Goal: Task Accomplishment & Management: Use online tool/utility

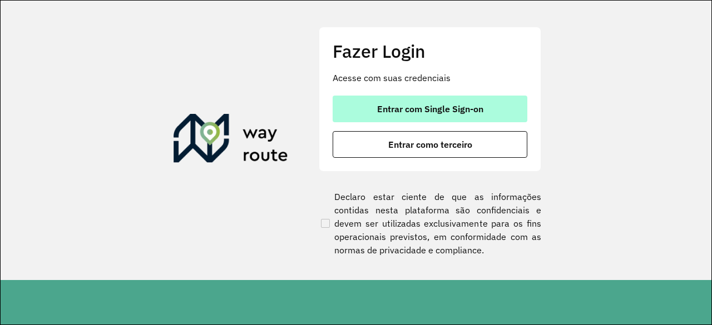
click at [412, 111] on span "Entrar com Single Sign-on" at bounding box center [430, 109] width 106 height 9
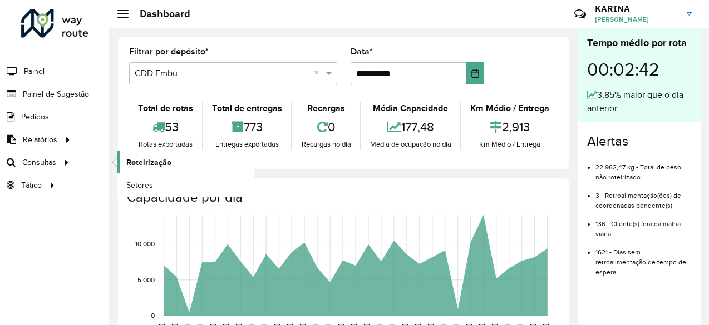
click at [151, 160] on span "Roteirização" at bounding box center [148, 163] width 45 height 12
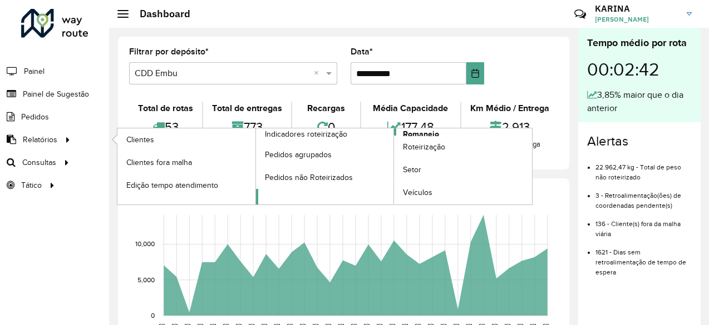
click at [414, 130] on span "Romaneio" at bounding box center [421, 135] width 36 height 12
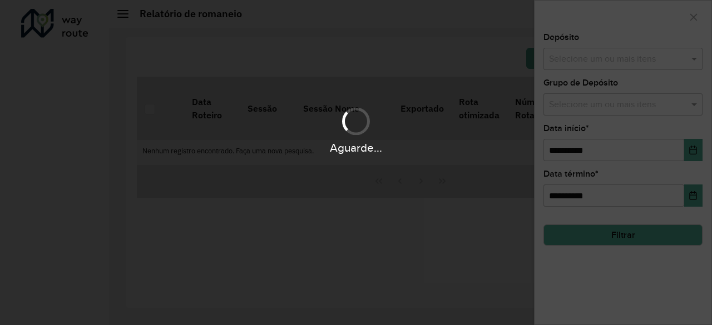
click at [565, 62] on div "Aguarde..." at bounding box center [356, 162] width 712 height 325
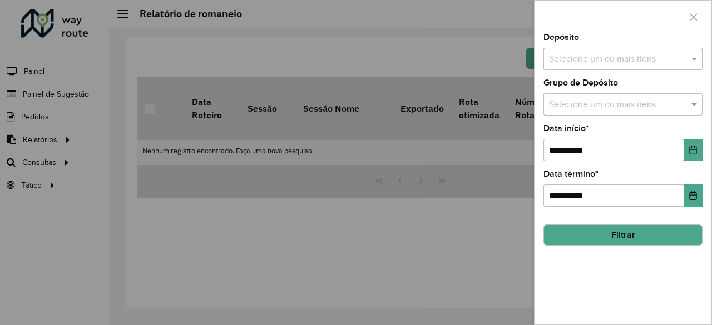
click at [575, 57] on input "text" at bounding box center [617, 59] width 142 height 13
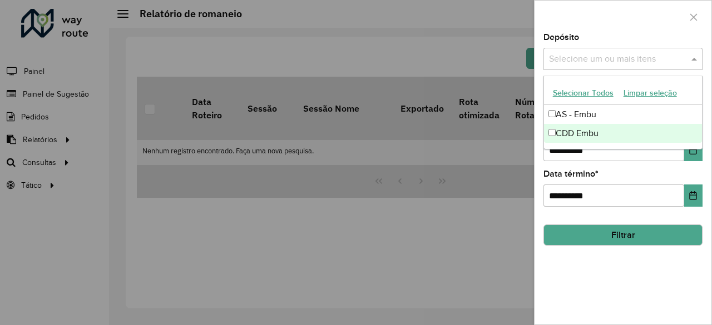
click at [571, 134] on div "CDD Embu" at bounding box center [623, 133] width 159 height 19
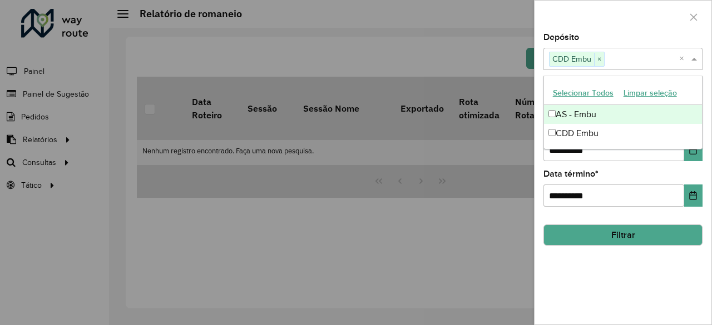
click at [622, 53] on input "text" at bounding box center [642, 59] width 75 height 13
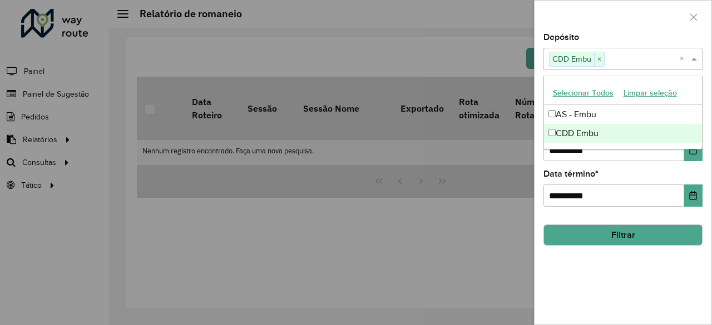
click at [648, 170] on div "**********" at bounding box center [623, 188] width 159 height 37
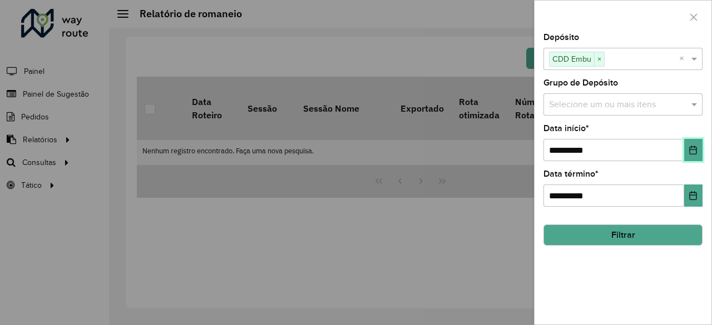
click at [697, 146] on icon "Choose Date" at bounding box center [693, 150] width 9 height 9
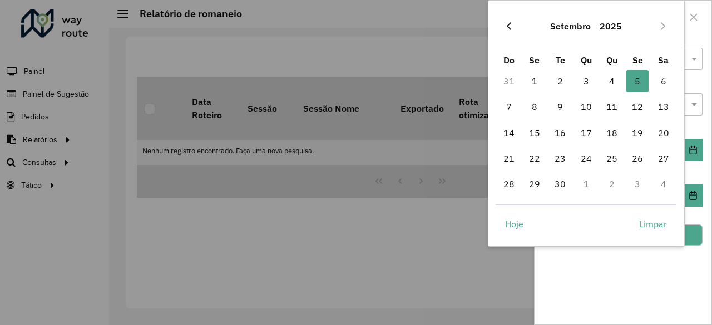
click at [511, 24] on icon "Previous Month" at bounding box center [509, 26] width 9 height 9
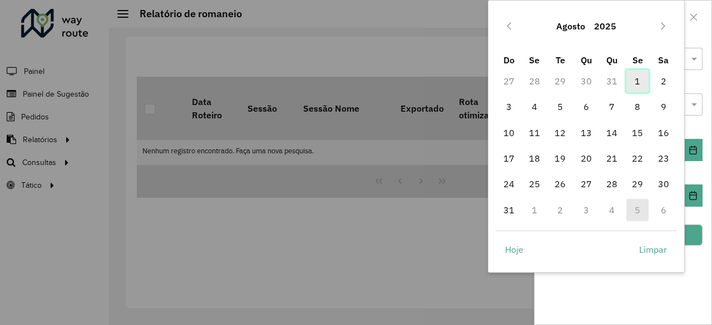
click at [638, 78] on span "1" at bounding box center [637, 81] width 22 height 22
type input "**********"
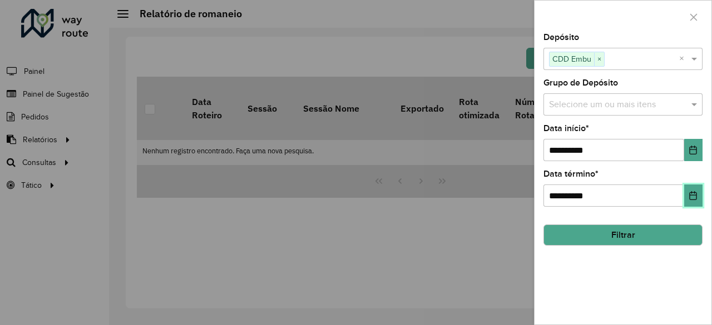
click at [693, 199] on icon "Choose Date" at bounding box center [693, 195] width 7 height 9
click at [619, 271] on div "**********" at bounding box center [623, 179] width 177 height 292
click at [640, 237] on button "Filtrar" at bounding box center [623, 235] width 159 height 21
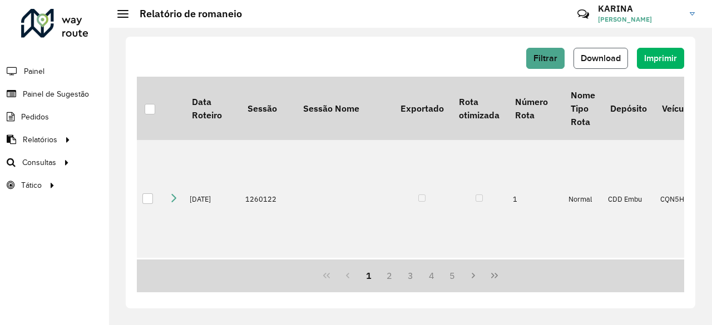
click at [593, 62] on span "Download" at bounding box center [601, 57] width 40 height 9
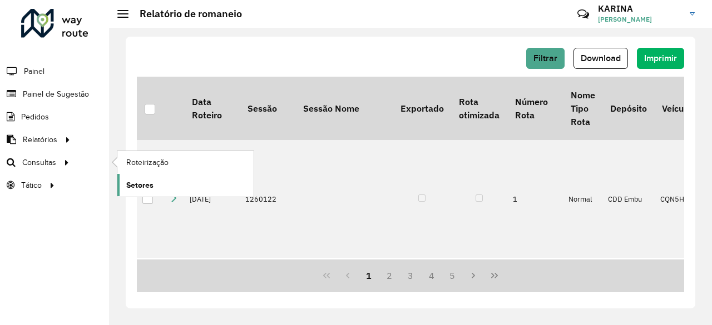
click at [150, 185] on span "Setores" at bounding box center [139, 186] width 27 height 12
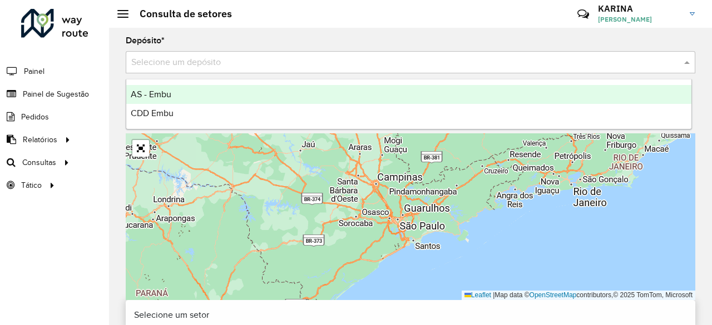
click at [299, 65] on input "text" at bounding box center [399, 62] width 536 height 13
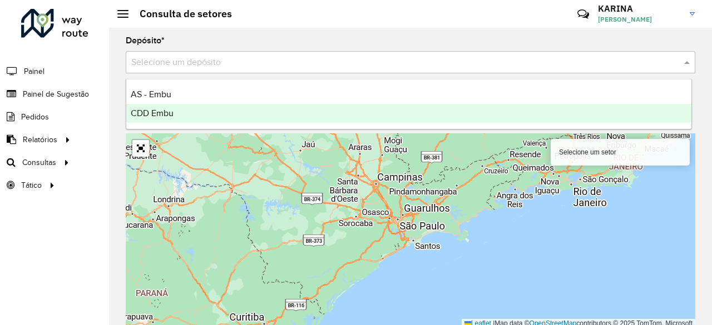
click at [194, 109] on div "CDD Embu" at bounding box center [408, 113] width 565 height 19
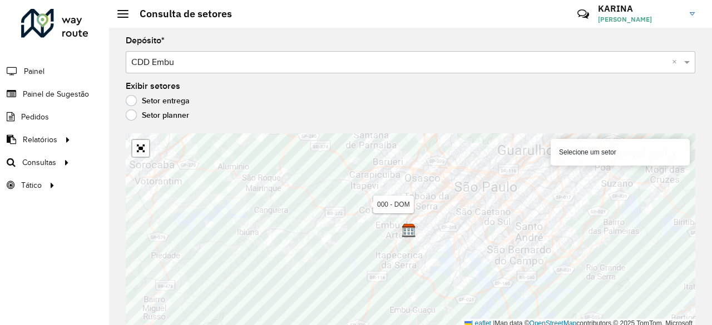
scroll to position [3, 0]
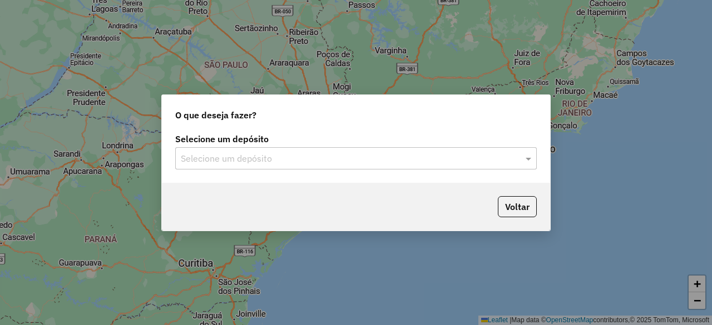
click at [300, 164] on input "text" at bounding box center [345, 158] width 328 height 13
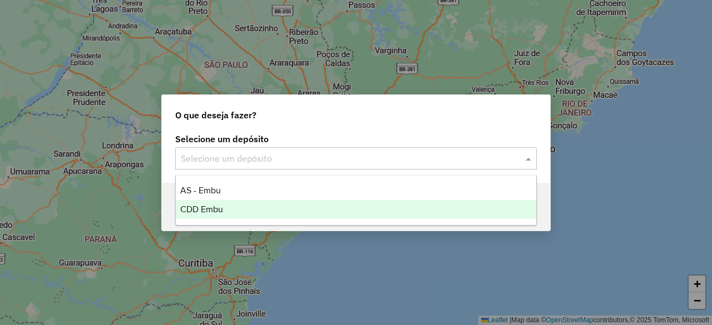
click at [245, 206] on div "CDD Embu" at bounding box center [356, 209] width 360 height 19
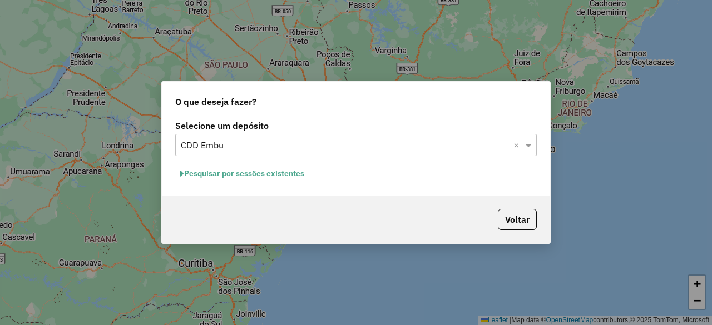
click at [271, 175] on button "Pesquisar por sessões existentes" at bounding box center [242, 173] width 134 height 17
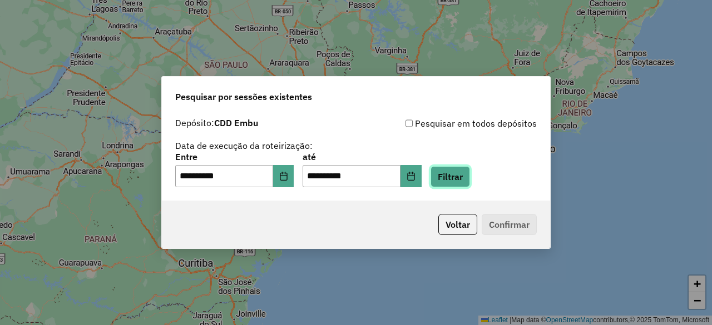
click at [463, 182] on button "Filtrar" at bounding box center [451, 176] width 40 height 21
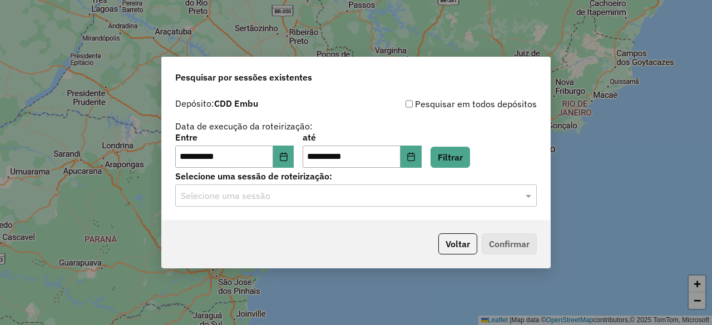
click at [391, 196] on input "text" at bounding box center [345, 196] width 328 height 13
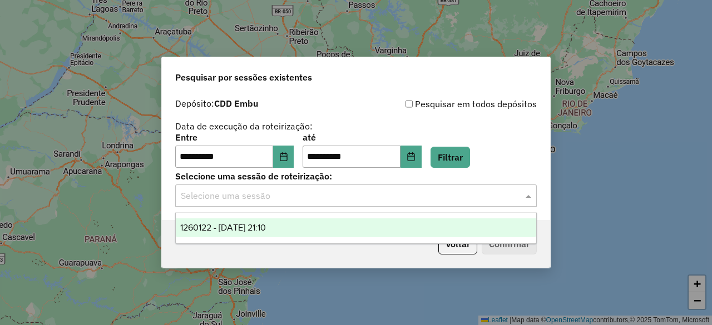
click at [239, 229] on span "1260122 - [DATE] 21:10" at bounding box center [223, 227] width 86 height 9
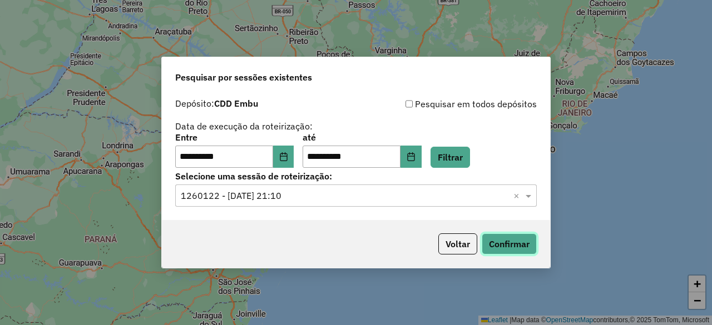
click at [512, 242] on button "Confirmar" at bounding box center [509, 244] width 55 height 21
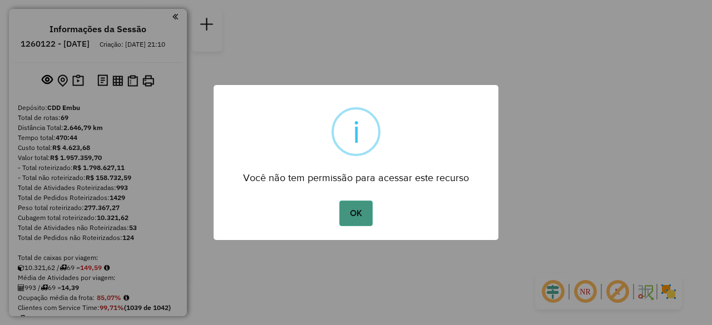
click at [359, 215] on button "OK" at bounding box center [355, 214] width 33 height 26
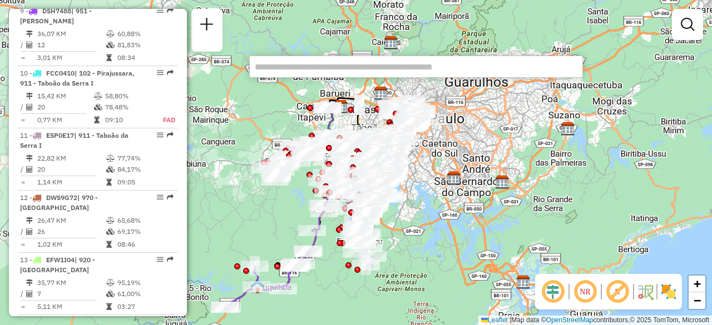
scroll to position [1057, 0]
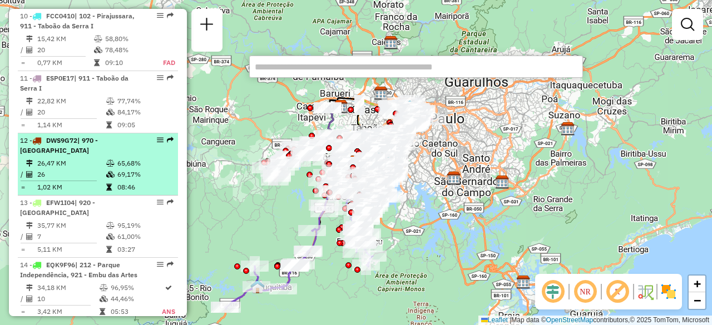
click at [80, 158] on td "26,47 KM" at bounding box center [71, 163] width 69 height 11
select select "**********"
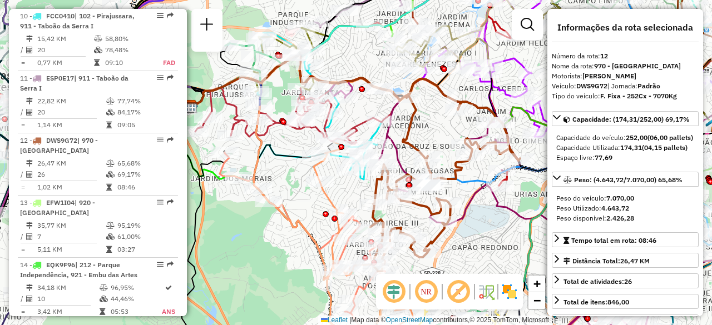
click at [509, 291] on img at bounding box center [510, 292] width 18 height 18
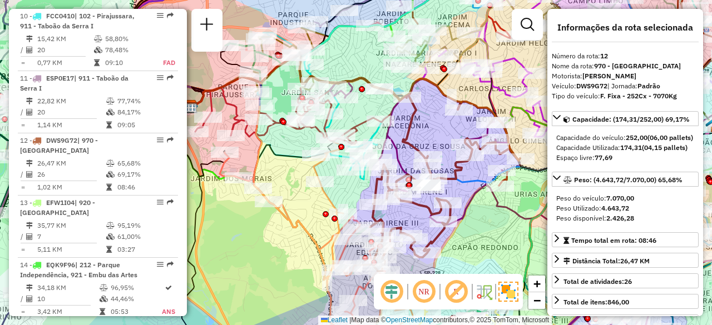
click at [422, 291] on em at bounding box center [424, 292] width 27 height 27
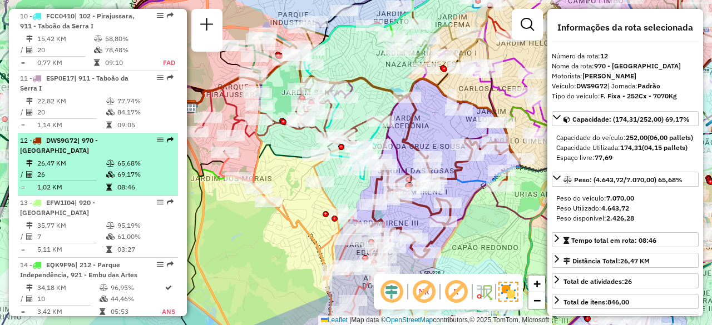
click at [157, 137] on em at bounding box center [160, 140] width 7 height 7
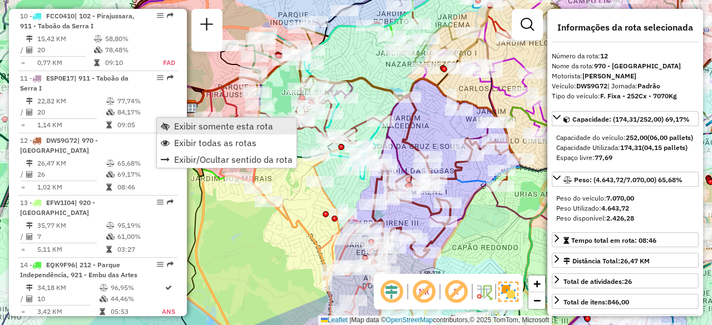
click at [174, 125] on link "Exibir somente esta rota" at bounding box center [227, 126] width 140 height 17
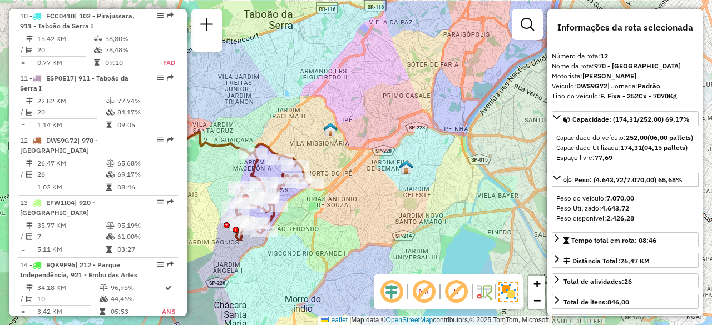
drag, startPoint x: 436, startPoint y: 165, endPoint x: 371, endPoint y: 194, distance: 71.5
click at [341, 198] on div "Janela de atendimento Grade de atendimento Capacidade Transportadoras Veículos …" at bounding box center [356, 162] width 712 height 325
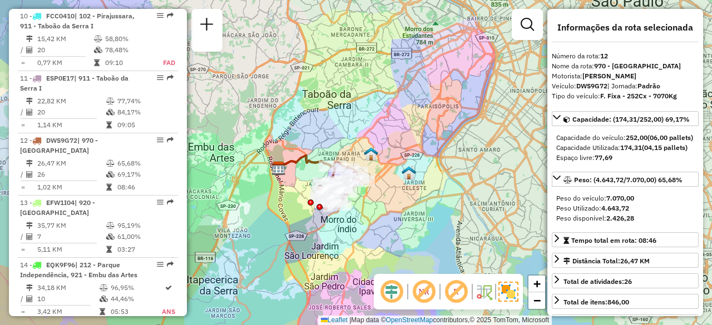
click at [413, 180] on div "Janela de atendimento Grade de atendimento Capacidade Transportadoras Veículos …" at bounding box center [356, 162] width 712 height 325
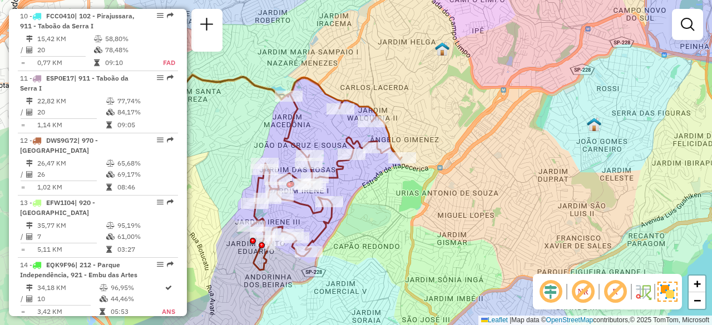
drag, startPoint x: 322, startPoint y: 204, endPoint x: 517, endPoint y: 175, distance: 198.1
click at [517, 175] on div "Janela de atendimento Grade de atendimento Capacidade Transportadoras Veículos …" at bounding box center [356, 162] width 712 height 325
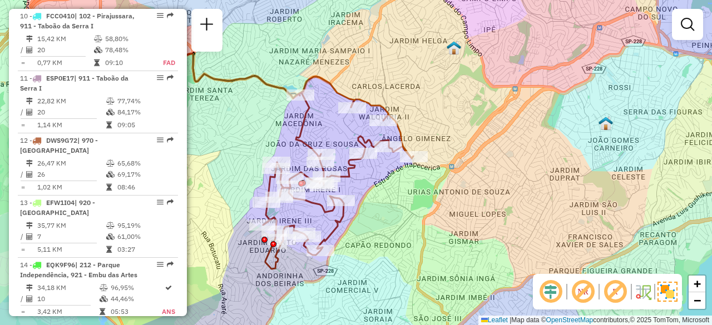
drag, startPoint x: 530, startPoint y: 164, endPoint x: 541, endPoint y: 164, distance: 11.7
click at [541, 164] on div "Janela de atendimento Grade de atendimento Capacidade Transportadoras Veículos …" at bounding box center [356, 162] width 712 height 325
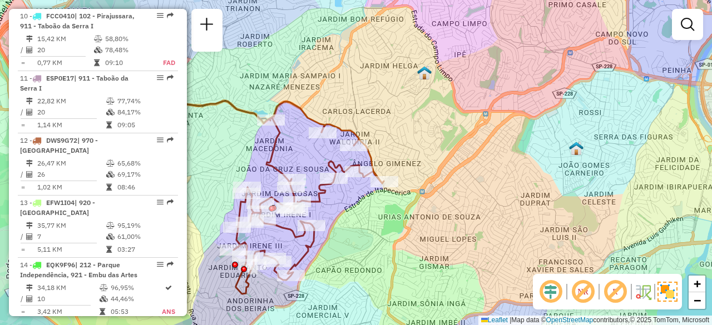
drag, startPoint x: 545, startPoint y: 146, endPoint x: 514, endPoint y: 172, distance: 39.9
click at [514, 172] on div "Janela de atendimento Grade de atendimento Capacidade Transportadoras Veículos …" at bounding box center [356, 162] width 712 height 325
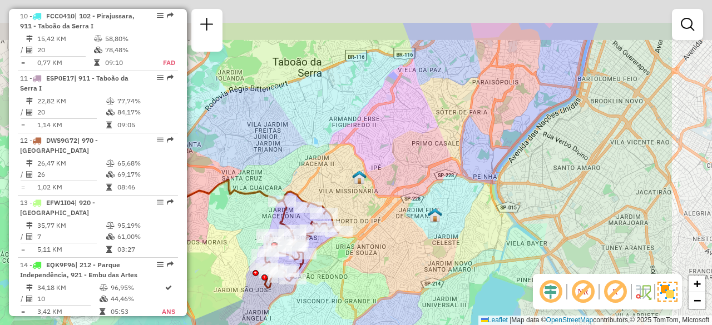
drag, startPoint x: 524, startPoint y: 179, endPoint x: 412, endPoint y: 235, distance: 124.9
click at [412, 235] on div "Janela de atendimento Grade de atendimento Capacidade Transportadoras Veículos …" at bounding box center [356, 162] width 712 height 325
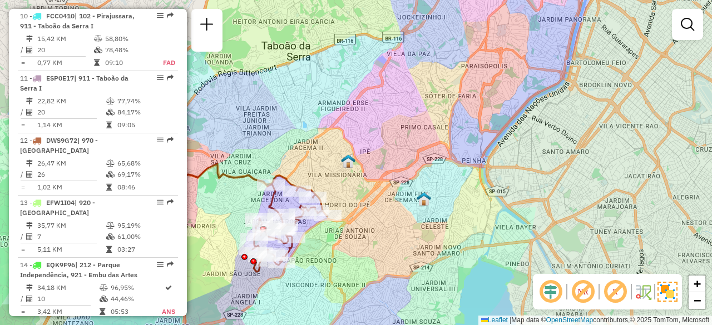
drag, startPoint x: 435, startPoint y: 192, endPoint x: 425, endPoint y: 175, distance: 20.2
click at [425, 175] on div "Janela de atendimento Grade de atendimento Capacidade Transportadoras Veículos …" at bounding box center [356, 162] width 712 height 325
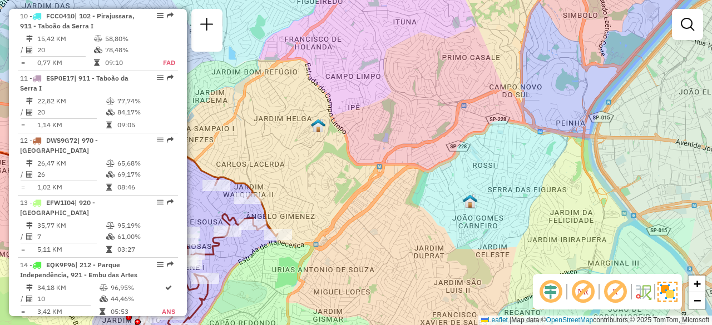
drag, startPoint x: 427, startPoint y: 191, endPoint x: 500, endPoint y: 159, distance: 79.0
click at [496, 160] on div "Janela de atendimento Grade de atendimento Capacidade Transportadoras Veículos …" at bounding box center [356, 162] width 712 height 325
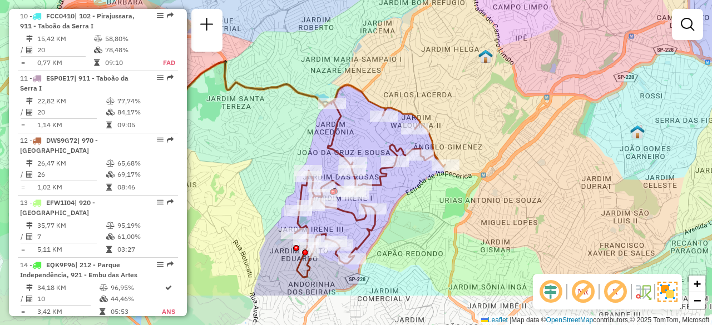
drag, startPoint x: 386, startPoint y: 184, endPoint x: 444, endPoint y: 122, distance: 85.4
click at [444, 122] on div "Janela de atendimento Grade de atendimento Capacidade Transportadoras Veículos …" at bounding box center [356, 162] width 712 height 325
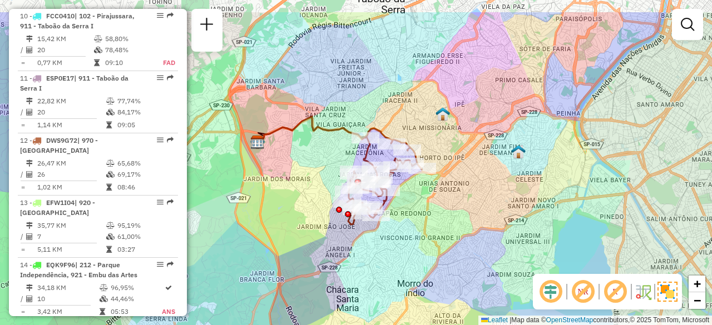
drag, startPoint x: 447, startPoint y: 85, endPoint x: 427, endPoint y: 130, distance: 49.5
click at [427, 130] on div "Janela de atendimento Grade de atendimento Capacidade Transportadoras Veículos …" at bounding box center [356, 162] width 712 height 325
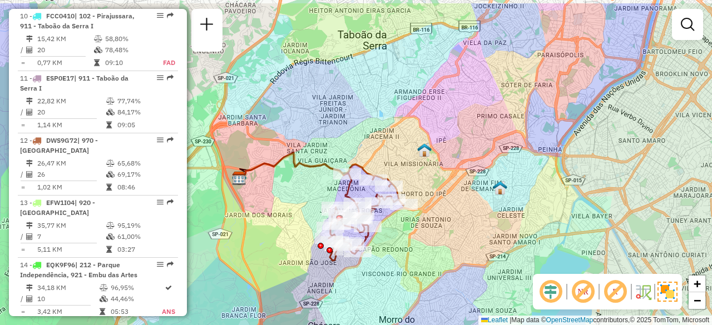
drag, startPoint x: 424, startPoint y: 109, endPoint x: 406, endPoint y: 145, distance: 40.6
click at [406, 145] on div "Janela de atendimento Grade de atendimento Capacidade Transportadoras Veículos …" at bounding box center [356, 162] width 712 height 325
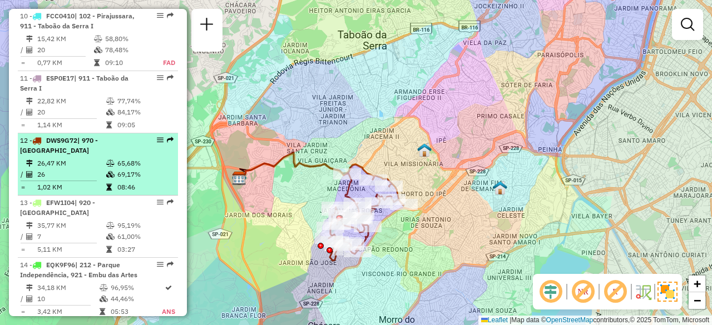
select select "**********"
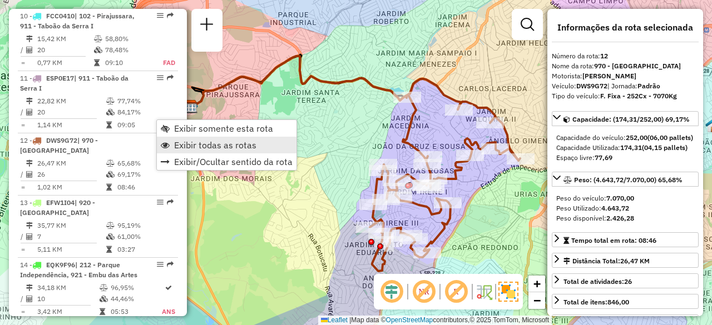
click at [180, 141] on span "Exibir todas as rotas" at bounding box center [215, 145] width 82 height 9
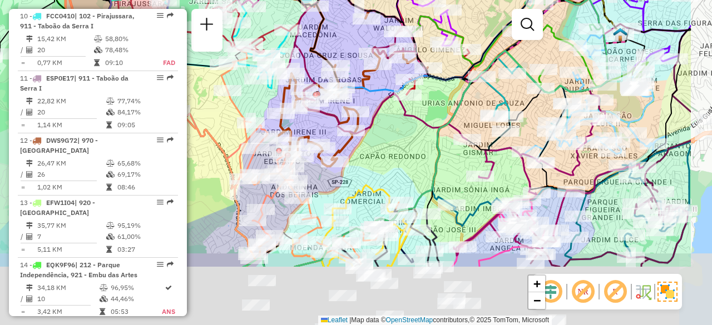
drag, startPoint x: 490, startPoint y: 208, endPoint x: 398, endPoint y: 116, distance: 129.8
click at [398, 116] on icon at bounding box center [377, 64] width 180 height 152
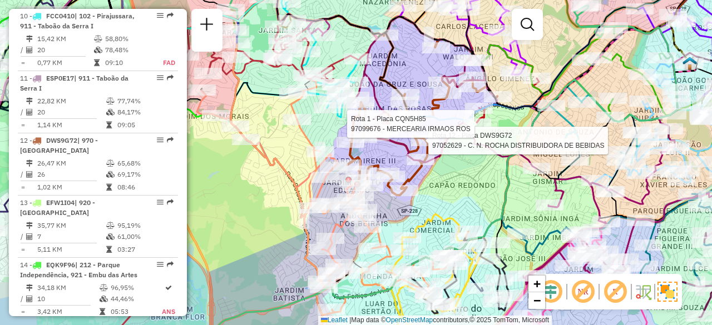
drag, startPoint x: 352, startPoint y: 141, endPoint x: 428, endPoint y: 172, distance: 83.1
click at [428, 172] on icon at bounding box center [422, 121] width 150 height 176
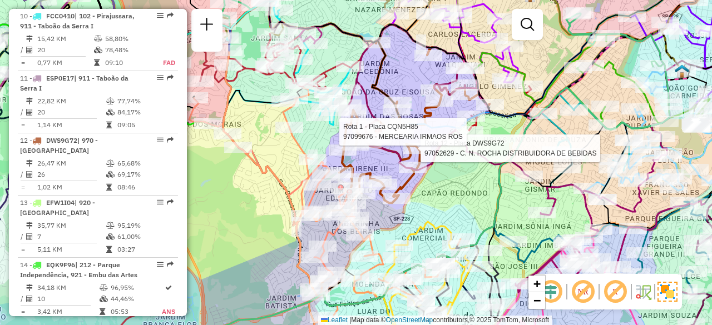
drag, startPoint x: 516, startPoint y: 190, endPoint x: 484, endPoint y: 198, distance: 33.1
click at [484, 198] on icon at bounding box center [422, 167] width 507 height 391
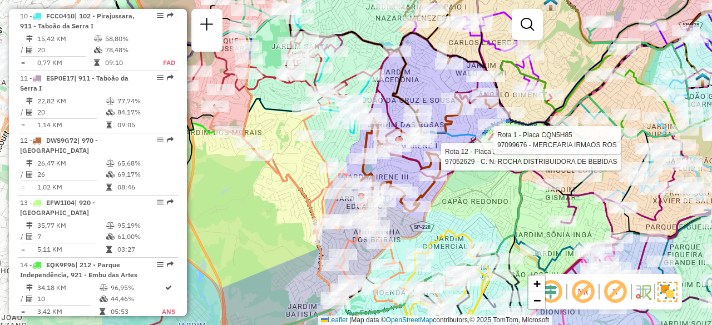
drag, startPoint x: 292, startPoint y: 216, endPoint x: 465, endPoint y: 195, distance: 174.9
click at [465, 195] on div "Rota 12 - Placa DWS9G72 97052629 - C. N. ROCHA DISTRIBUIDORA DE BEBIDAS Rota 1 …" at bounding box center [356, 162] width 712 height 325
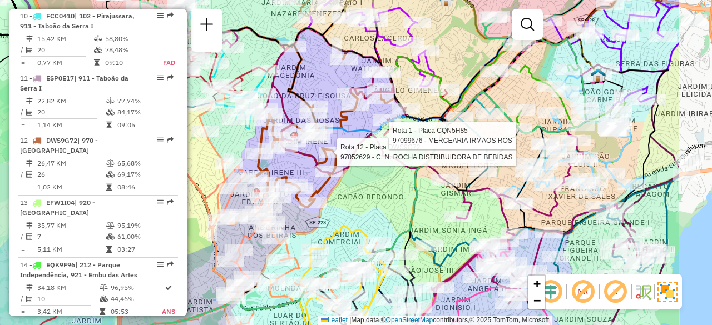
drag, startPoint x: 399, startPoint y: 123, endPoint x: 289, endPoint y: 119, distance: 110.3
click at [292, 132] on div at bounding box center [295, 135] width 6 height 6
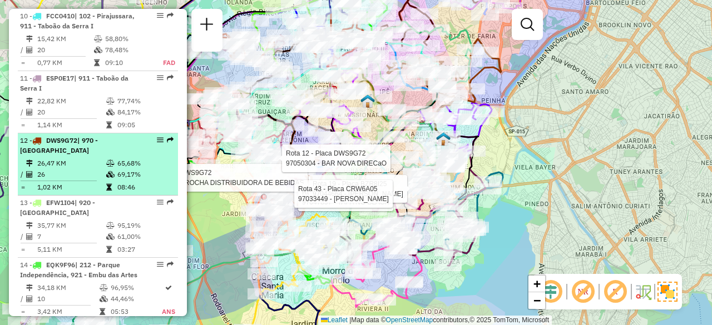
select select "**********"
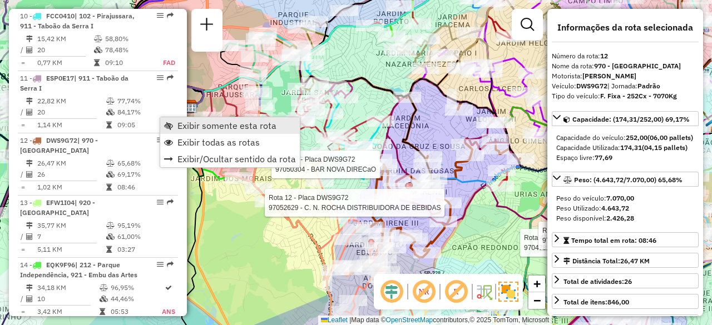
click at [177, 127] on span "Exibir somente esta rota" at bounding box center [226, 125] width 99 height 9
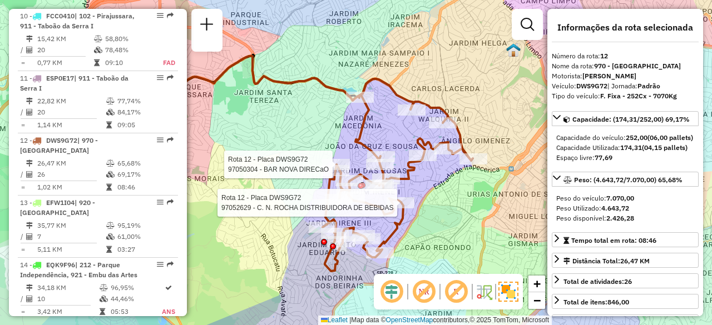
drag, startPoint x: 505, startPoint y: 186, endPoint x: 470, endPoint y: 189, distance: 35.2
click at [470, 189] on div "Rota 12 - Placa DWS9G72 97052629 - C. N. ROCHA DISTRIBUIDORA DE BEBIDAS Rota 12…" at bounding box center [356, 162] width 712 height 325
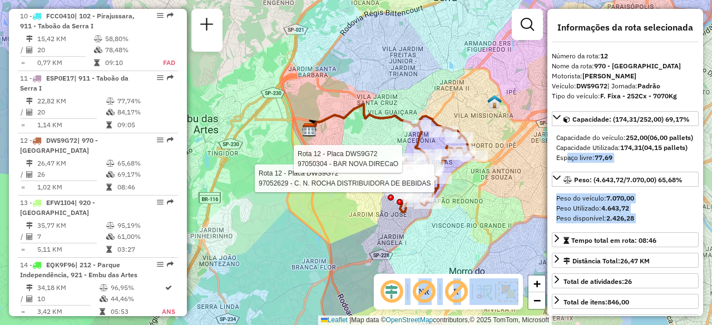
drag, startPoint x: 540, startPoint y: 182, endPoint x: 451, endPoint y: 170, distance: 89.9
click at [451, 170] on hb-router-mapa "Informações da Sessão 1260122 - 05/09/2025 Criação: 04/09/2025 21:10 Depósito: …" at bounding box center [356, 162] width 712 height 325
